Goal: Task Accomplishment & Management: Manage account settings

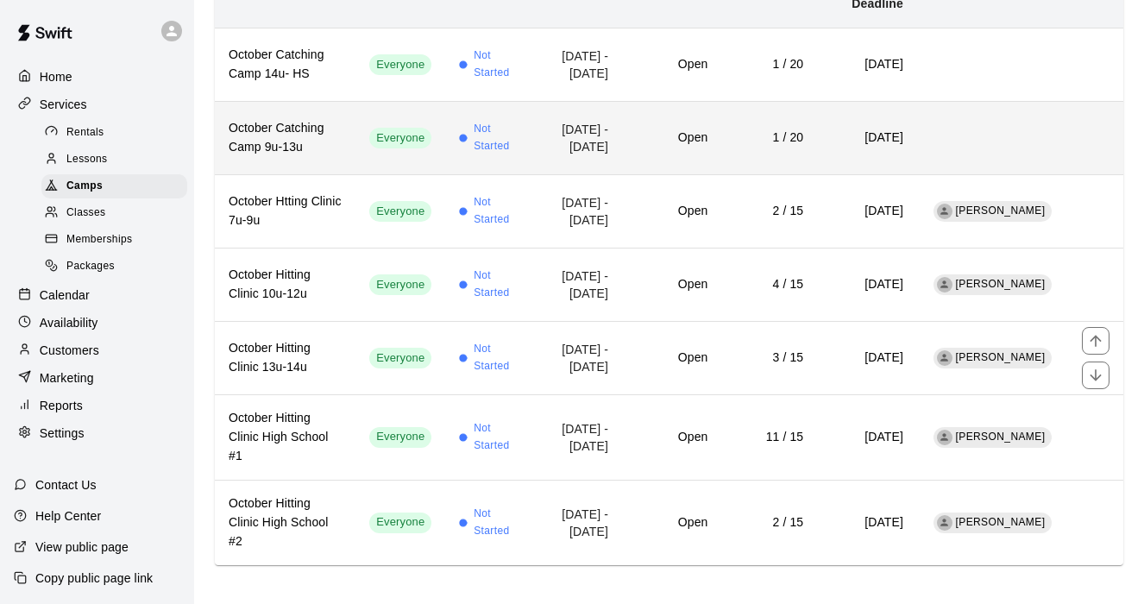
scroll to position [286, 0]
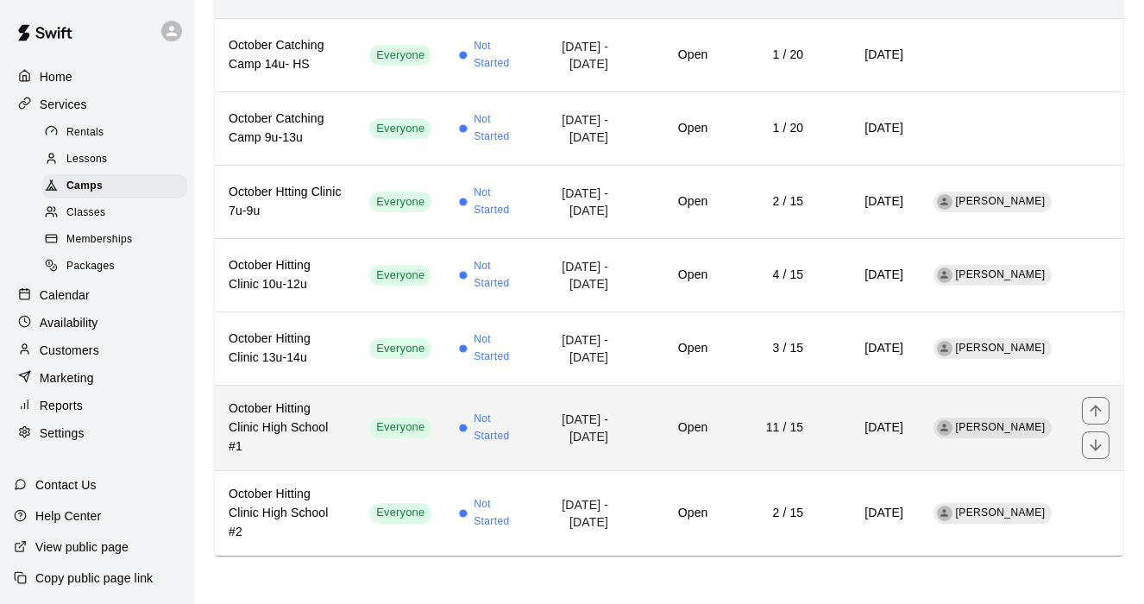
click at [293, 420] on h6 "October Hitting Clinic High School #1" at bounding box center [285, 428] width 113 height 57
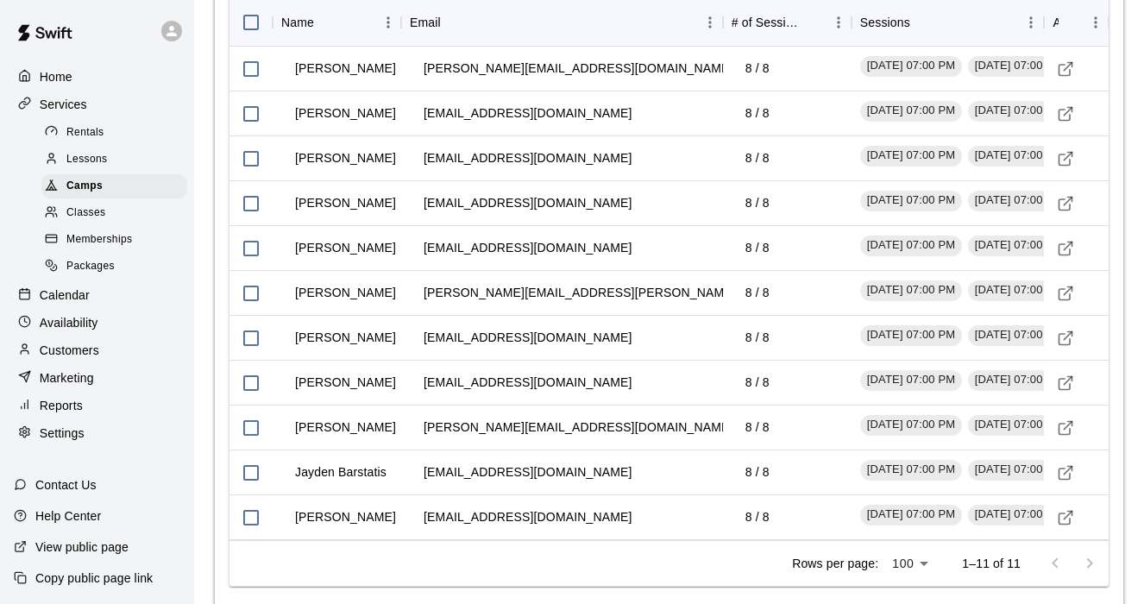
scroll to position [1923, 0]
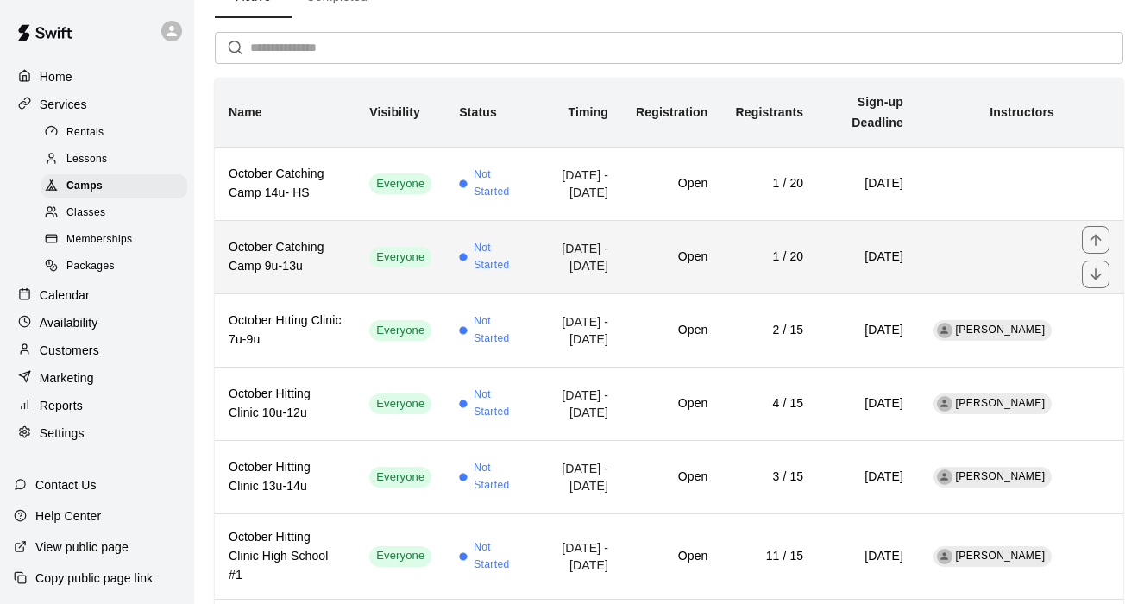
scroll to position [125, 0]
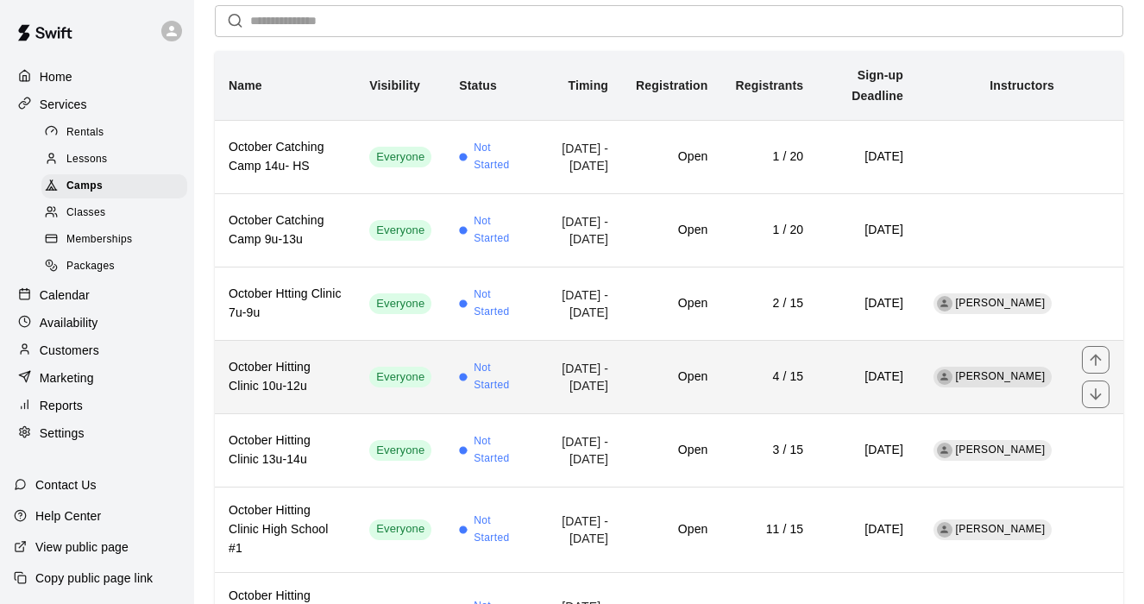
click at [288, 396] on h6 "October Hitting Clinic 10u-12u" at bounding box center [285, 377] width 113 height 38
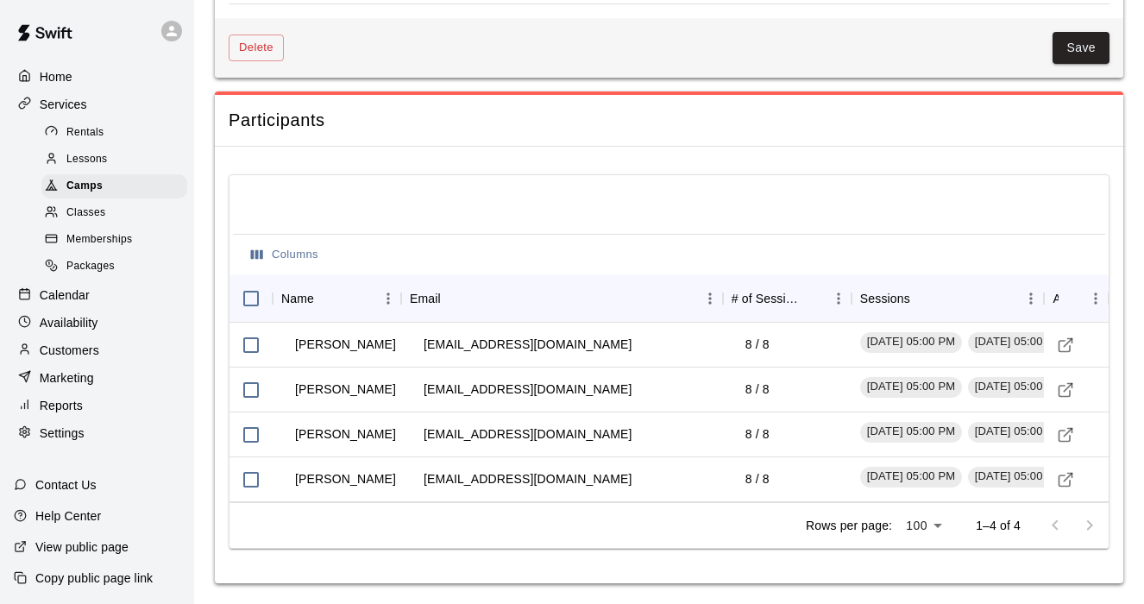
scroll to position [1733, 0]
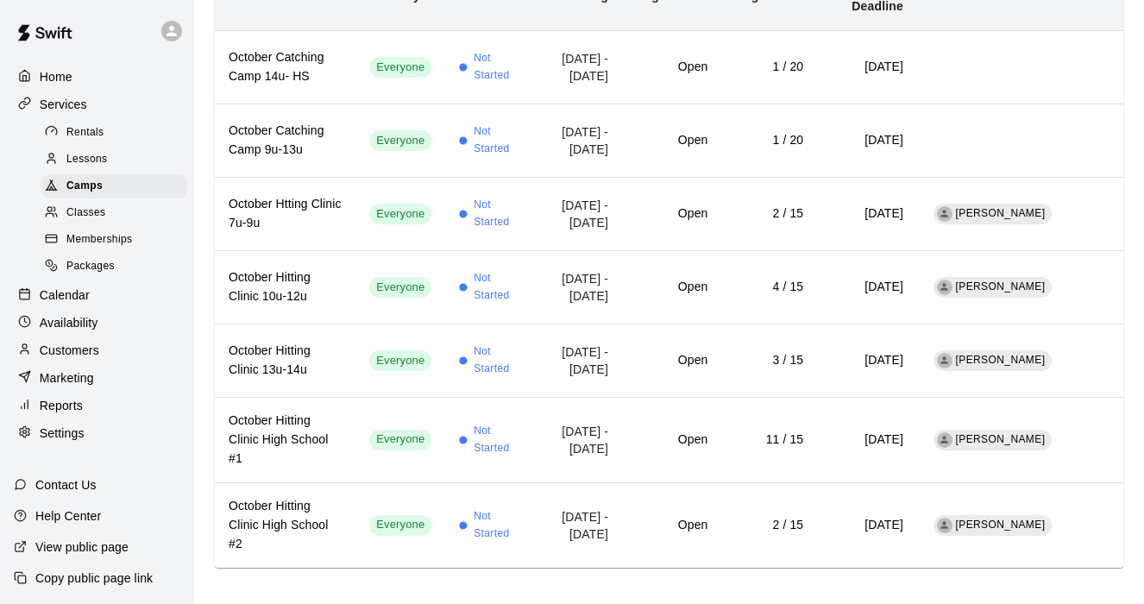
scroll to position [286, 0]
